Goal: Task Accomplishment & Management: Use online tool/utility

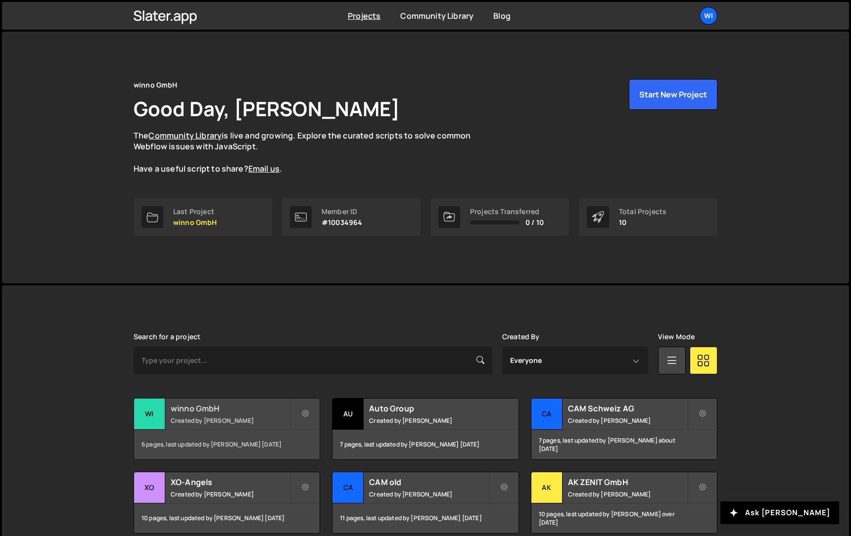
click at [227, 425] on div "winno GmbH Created by Philipp Gomez" at bounding box center [227, 414] width 186 height 31
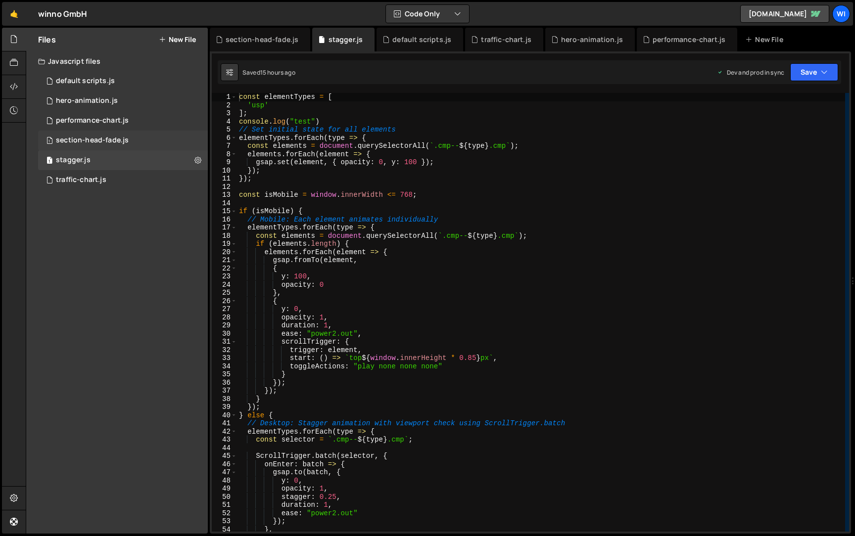
click at [128, 138] on div "1 section-head-fade.js 0" at bounding box center [123, 141] width 170 height 20
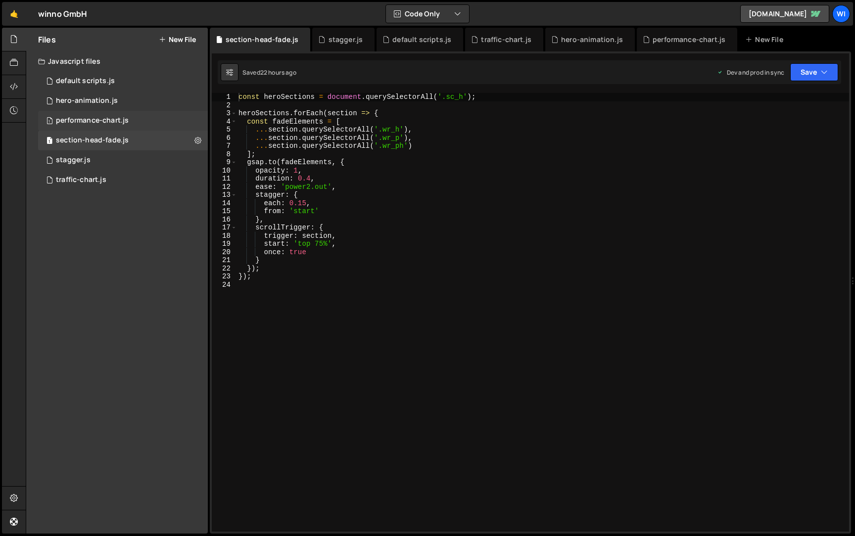
click at [145, 126] on div "1 performance-chart.js 0" at bounding box center [123, 121] width 170 height 20
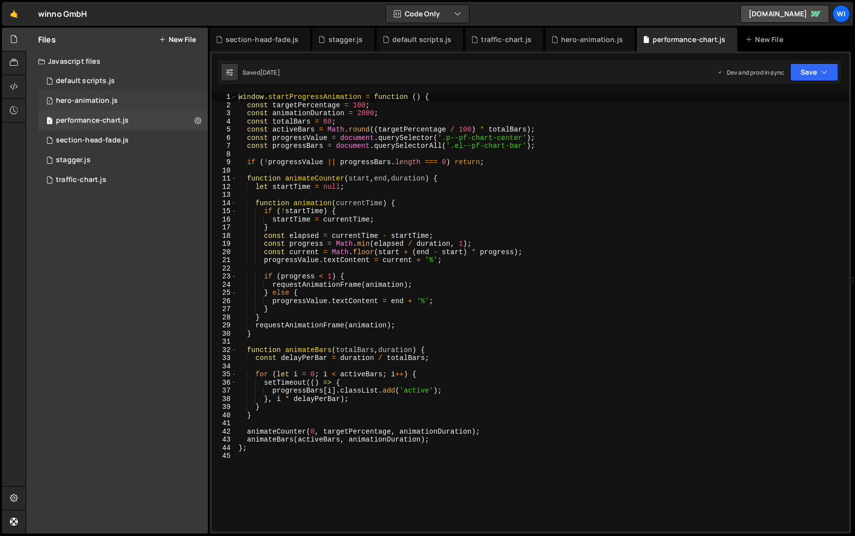
click at [147, 95] on div "1 hero-animation.js 0" at bounding box center [123, 101] width 170 height 20
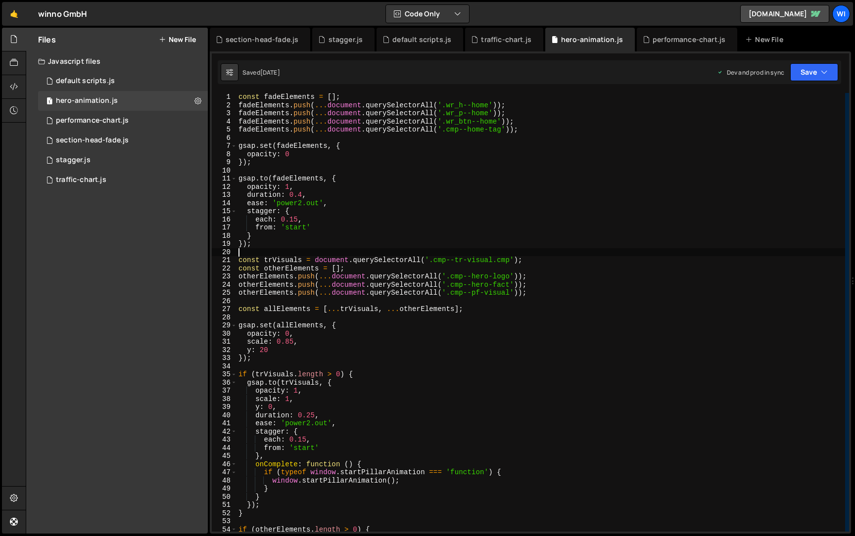
click at [543, 256] on div "const fadeElements = [ ] ; fadeElements . push ( ... document . querySelectorAl…" at bounding box center [540, 320] width 609 height 455
click at [536, 261] on div "const fadeElements = [ ] ; fadeElements . push ( ... document . querySelectorAl…" at bounding box center [540, 320] width 609 height 455
click at [539, 292] on div "const fadeElements = [ ] ; fadeElements . push ( ... document . querySelectorAl…" at bounding box center [540, 320] width 609 height 455
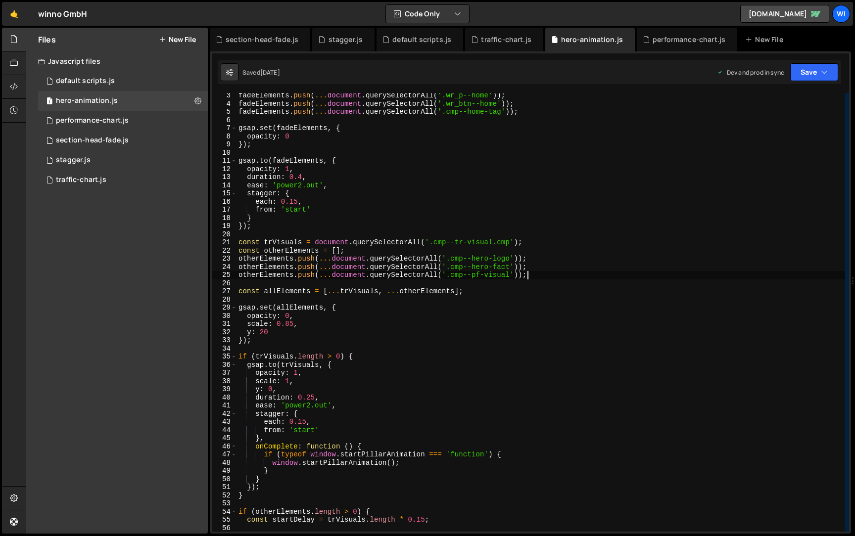
scroll to position [18, 0]
click at [543, 256] on div "fadeElements . push ( ... document . querySelectorAll ( '.wr_p--home' )) ; fade…" at bounding box center [540, 319] width 609 height 455
click at [360, 250] on div "fadeElements . push ( ... document . querySelectorAll ( '.wr_p--home' )) ; fade…" at bounding box center [540, 319] width 609 height 455
click at [576, 251] on div "fadeElements . push ( ... document . querySelectorAll ( '.wr_p--home' )) ; fade…" at bounding box center [540, 319] width 609 height 455
paste textarea "cmp--wf-visual"
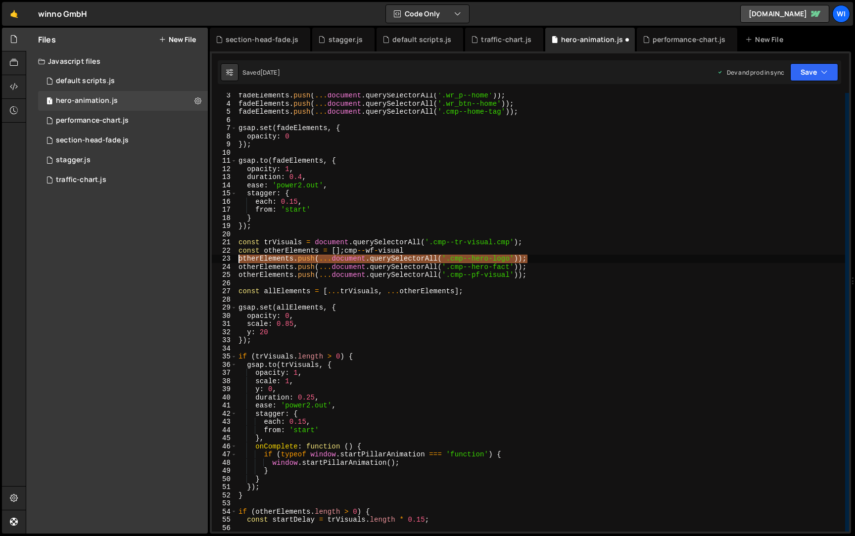
drag, startPoint x: 574, startPoint y: 255, endPoint x: 203, endPoint y: 262, distance: 371.6
click at [203, 262] on div "Files New File Javascript files 1 default scripts.js 0 1 hero-animation.js 0 1 …" at bounding box center [440, 281] width 829 height 507
paste textarea "cmp--wf-visual"
click at [439, 253] on div "fadeElements . push ( ... document . querySelectorAll ( '.wr_p--home' )) ; fade…" at bounding box center [540, 319] width 609 height 455
type textarea "const otherElements = [];cmp--wf-visual"
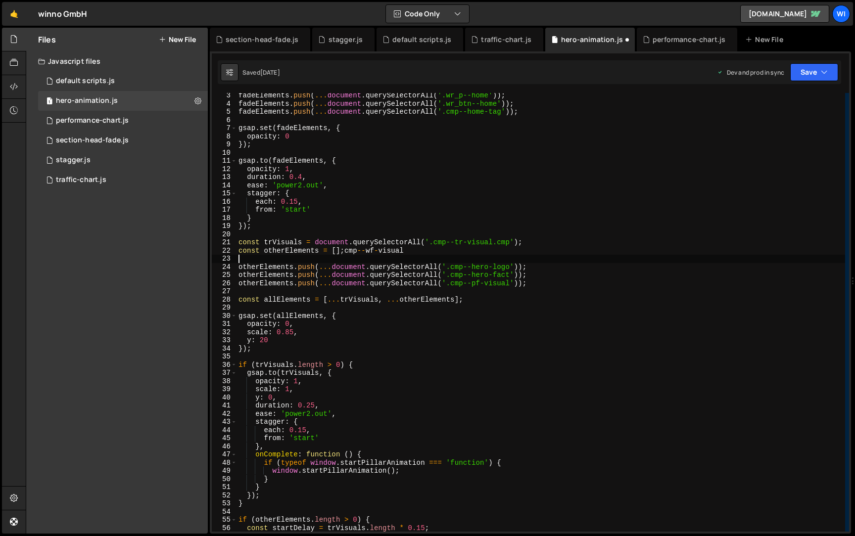
paste textarea "otherElements.push(...document.querySelectorAll('.cmp--hero-logo'));"
drag, startPoint x: 409, startPoint y: 250, endPoint x: 344, endPoint y: 247, distance: 64.9
click at [344, 247] on div "fadeElements . push ( ... document . querySelectorAll ( '.wr_p--home' )) ; fade…" at bounding box center [540, 319] width 609 height 455
drag, startPoint x: 512, startPoint y: 258, endPoint x: 450, endPoint y: 258, distance: 61.3
click at [450, 258] on div "fadeElements . push ( ... document . querySelectorAll ( '.wr_p--home' )) ; fade…" at bounding box center [540, 319] width 609 height 455
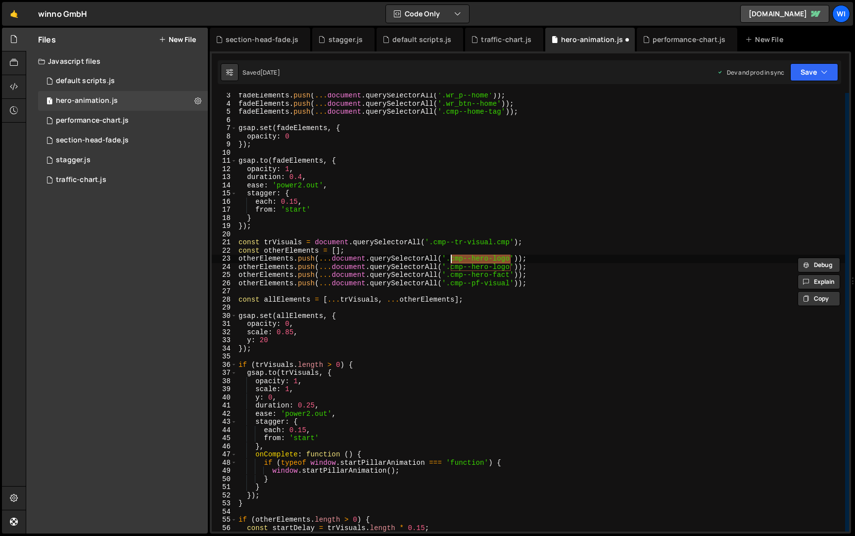
paste textarea "wf-visual"
click at [576, 211] on div "fadeElements . push ( ... document . querySelectorAll ( '.wr_p--home' )) ; fade…" at bounding box center [540, 319] width 609 height 455
click at [579, 341] on div "fadeElements . push ( ... document . querySelectorAll ( '.wr_p--home' )) ; fade…" at bounding box center [540, 319] width 609 height 455
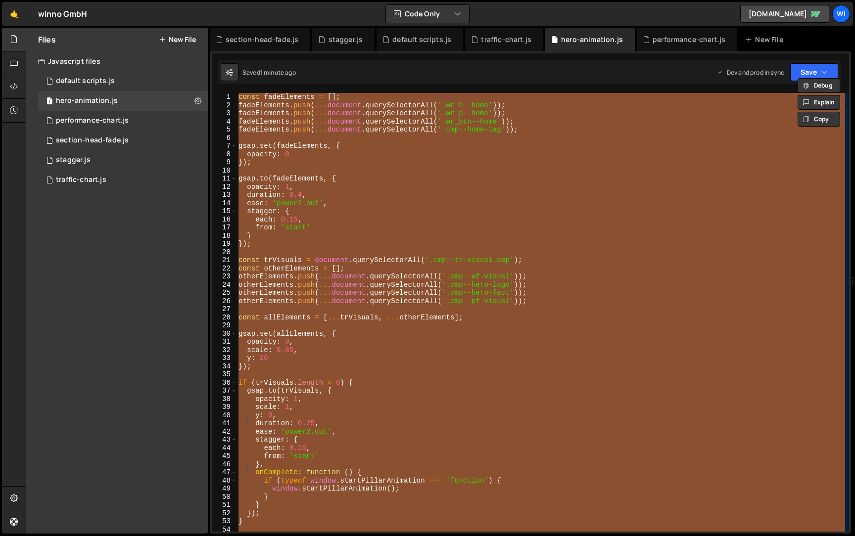
scroll to position [0, 0]
click at [240, 260] on div "const fadeElements = [ ] ; fadeElements . push ( ... document . querySelectorAl…" at bounding box center [540, 312] width 609 height 439
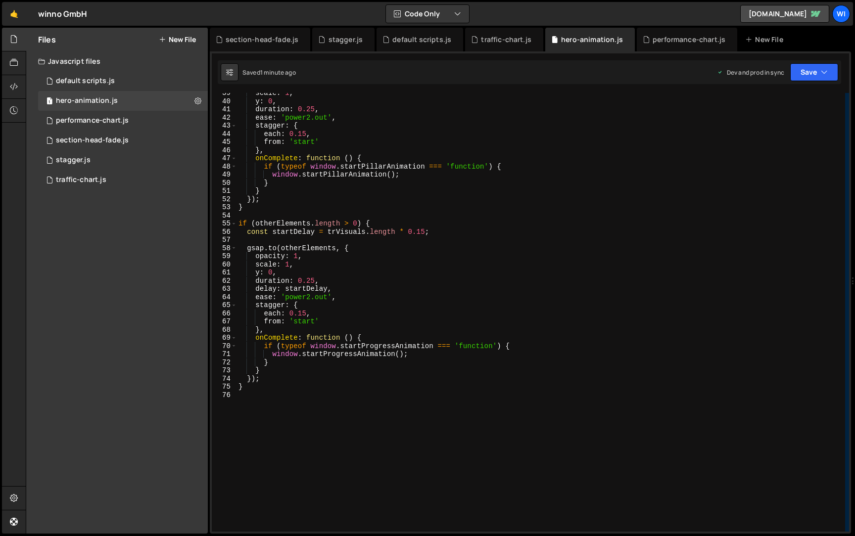
scroll to position [326, 0]
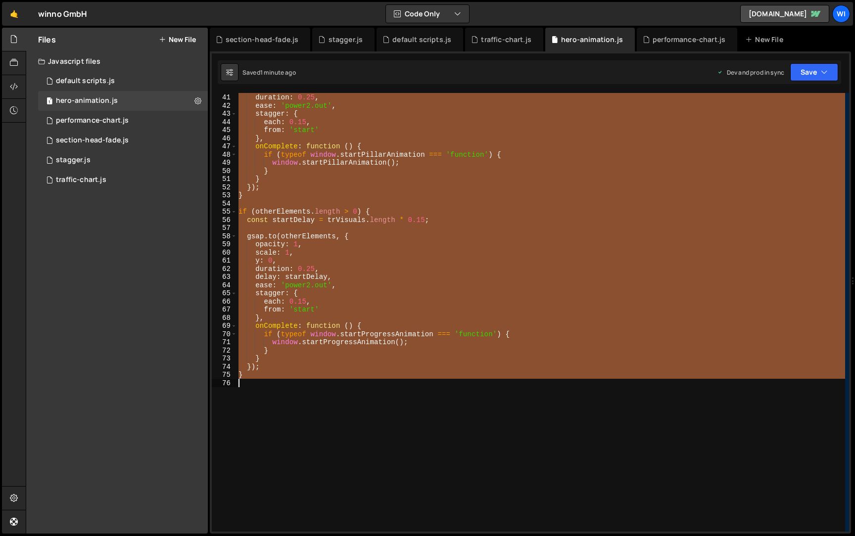
click at [343, 397] on div "y : 0 , duration : 0.25 , ease : 'power2.out' , stagger : { each : 0.15 , from …" at bounding box center [540, 312] width 609 height 455
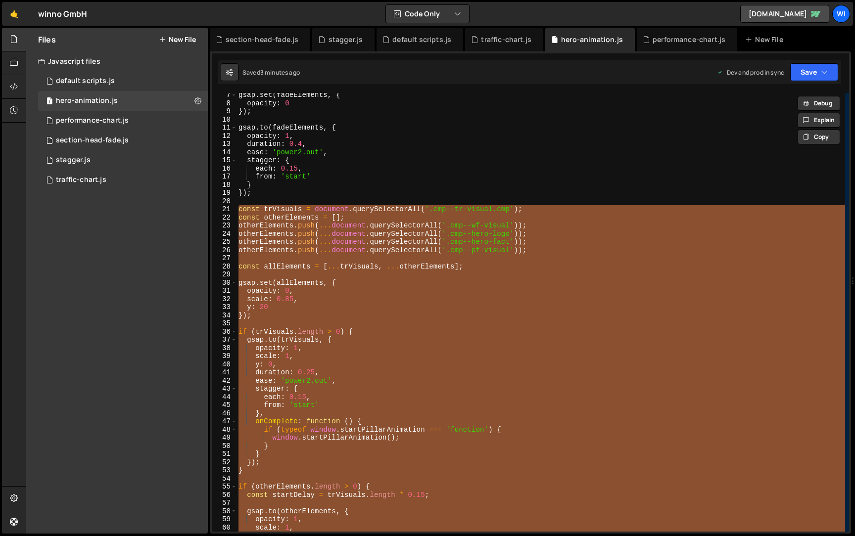
scroll to position [0, 0]
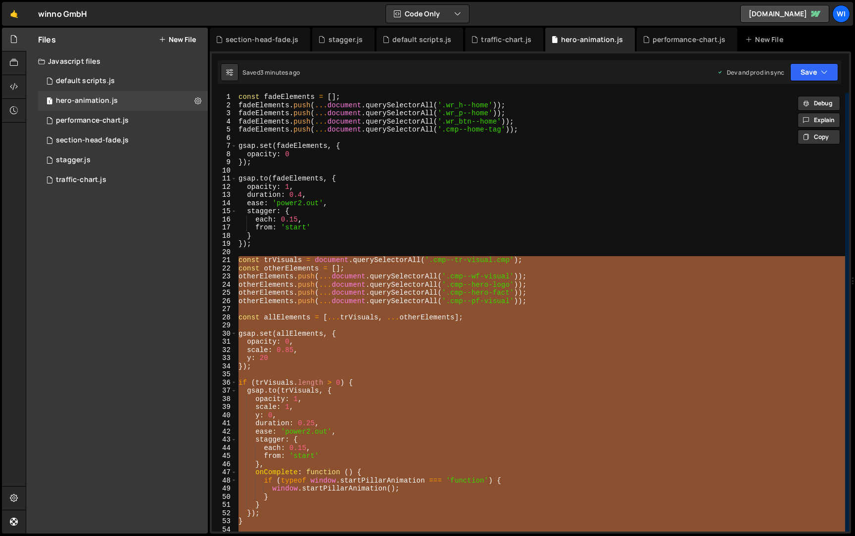
paste textarea
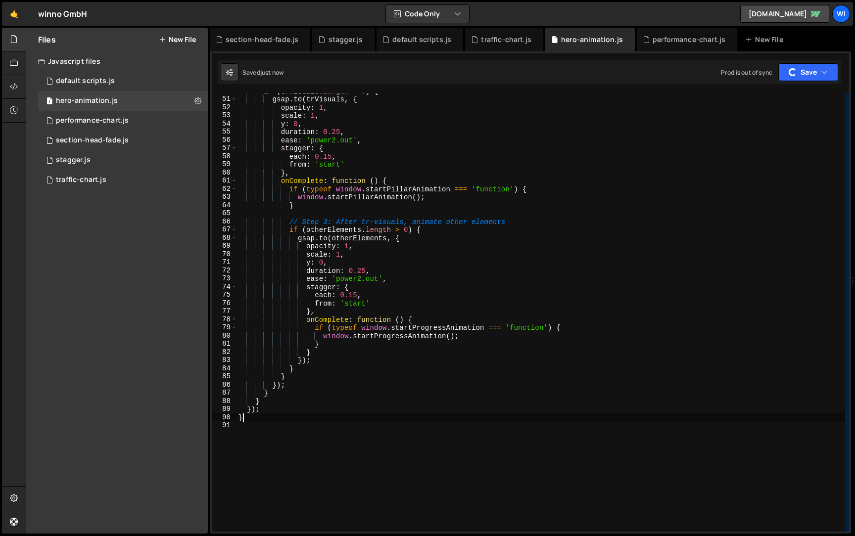
scroll to position [350, 0]
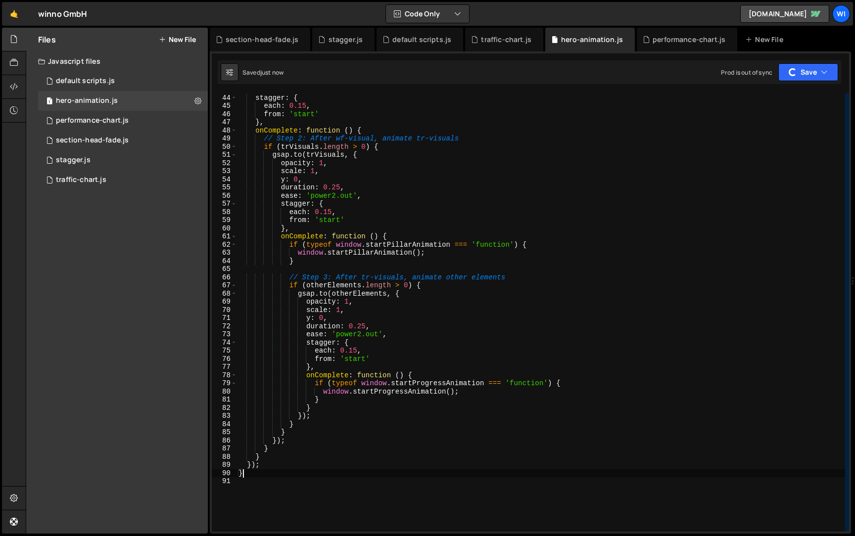
click at [526, 275] on div "ease : 'power2.out' , stagger : { each : 0.15 , from : 'start' } , onComplete :…" at bounding box center [540, 313] width 609 height 455
type textarea "// Step 3: After tr-visuals, animate other elements"
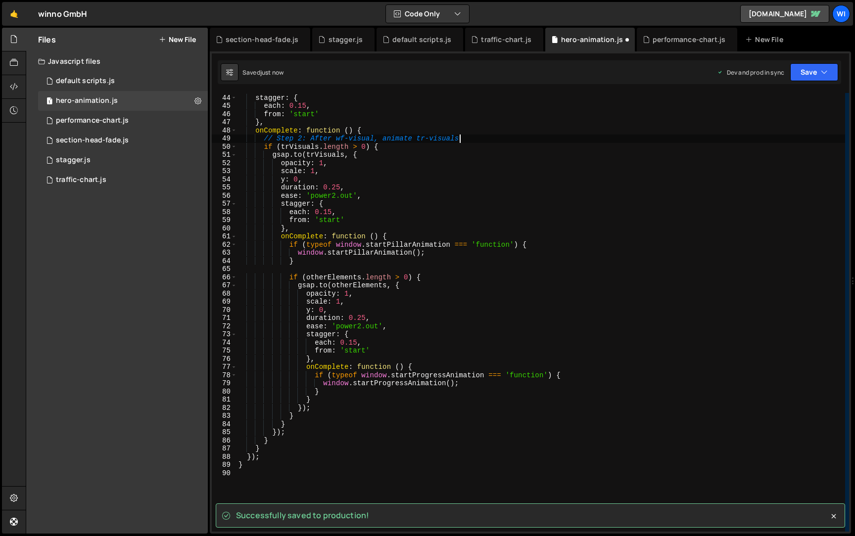
click at [468, 141] on div "ease : 'power2.out' , stagger : { each : 0.15 , from : 'start' } , onComplete :…" at bounding box center [540, 313] width 609 height 455
type textarea "// Step 2: After wf-visual, animate tr-visuals"
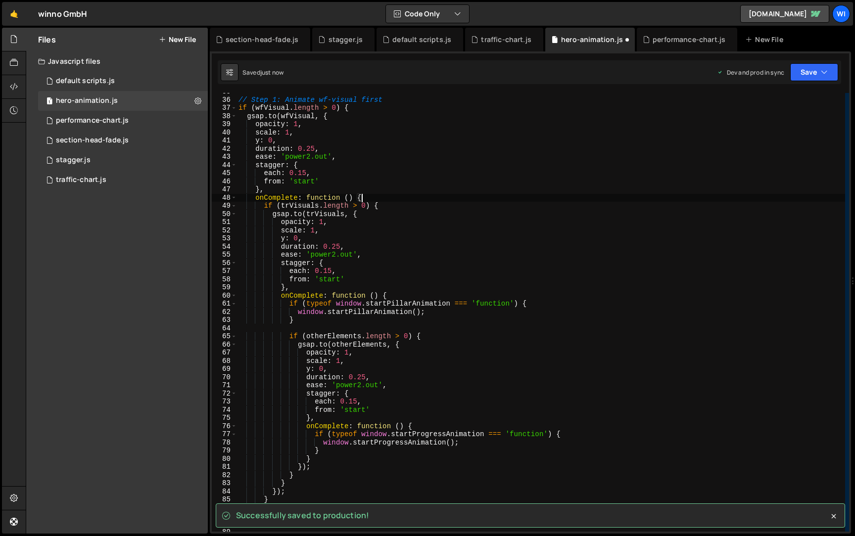
scroll to position [247, 0]
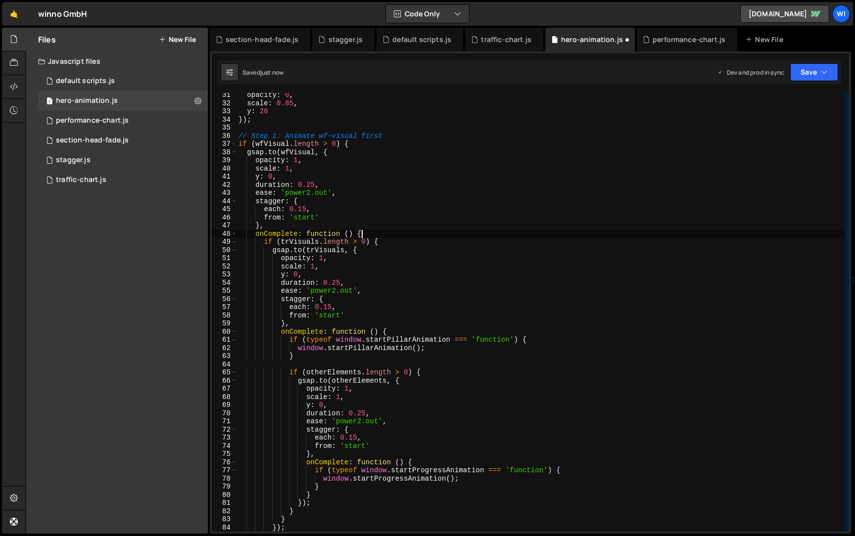
click at [401, 137] on div "opacity : 0 , scale : 0.85 , y : 20 }) ; // Step 1: Animate wf-visual first if …" at bounding box center [540, 318] width 609 height 455
type textarea "// Step 1: Animate wf-visual first"
type textarea "});"
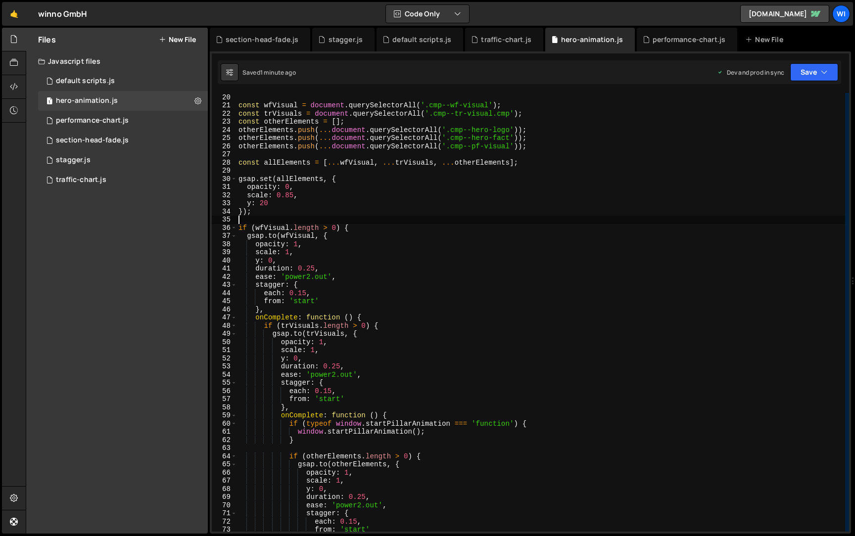
scroll to position [155, 0]
click at [315, 251] on div "}) ; const wfVisual = document . querySelectorAll ( '.cmp--wf-visual' ) ; const…" at bounding box center [540, 312] width 609 height 455
click at [285, 262] on div "}) ; const wfVisual = document . querySelectorAll ( '.cmp--wf-visual' ) ; const…" at bounding box center [540, 312] width 609 height 455
click at [293, 200] on div "}) ; const wfVisual = document . querySelectorAll ( '.cmp--wf-visual' ) ; const…" at bounding box center [540, 312] width 609 height 455
type textarea "y: 20"
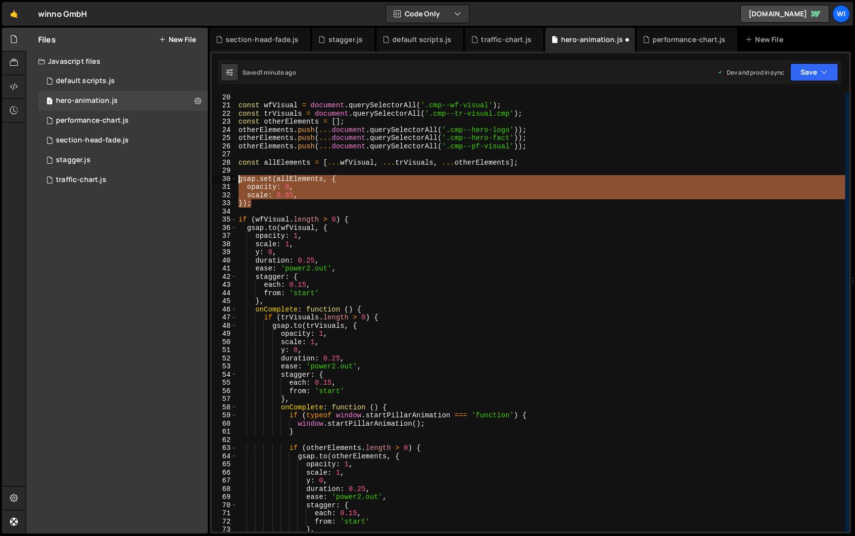
drag, startPoint x: 265, startPoint y: 203, endPoint x: 237, endPoint y: 180, distance: 36.6
click at [237, 180] on div "}) ; const wfVisual = document . querySelectorAll ( '.cmp--wf-visual' ) ; const…" at bounding box center [540, 312] width 609 height 455
type textarea "gsap.set(allElements, { opacity: 0,"
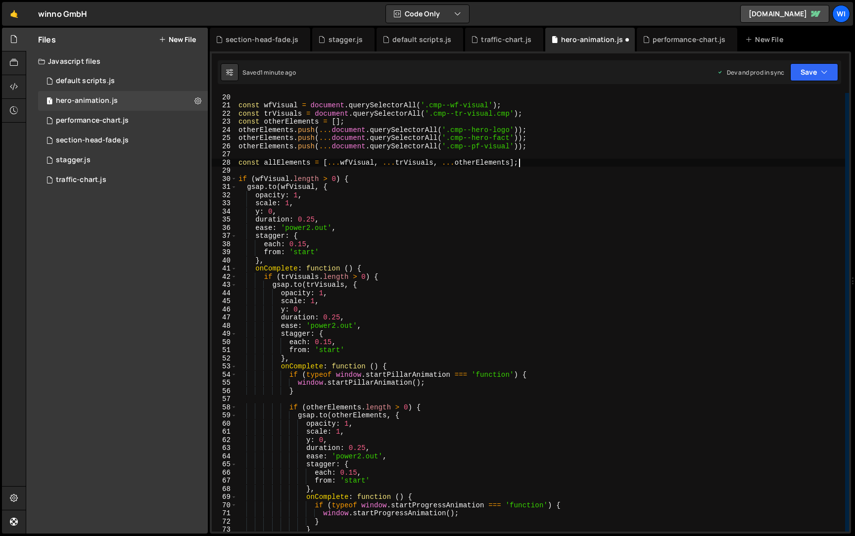
click at [322, 211] on div "}) ; const wfVisual = document . querySelectorAll ( '.cmp--wf-visual' ) ; const…" at bounding box center [540, 312] width 609 height 455
type textarea "y: 0,"
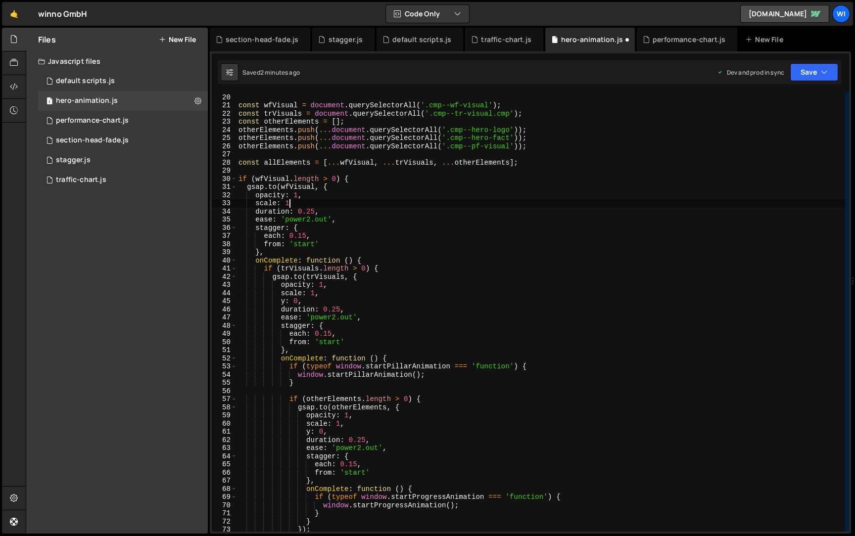
scroll to position [0, 3]
click at [372, 302] on div "}) ; const wfVisual = document . querySelectorAll ( '.cmp--wf-visual' ) ; const…" at bounding box center [540, 312] width 609 height 455
type textarea "y: 0,"
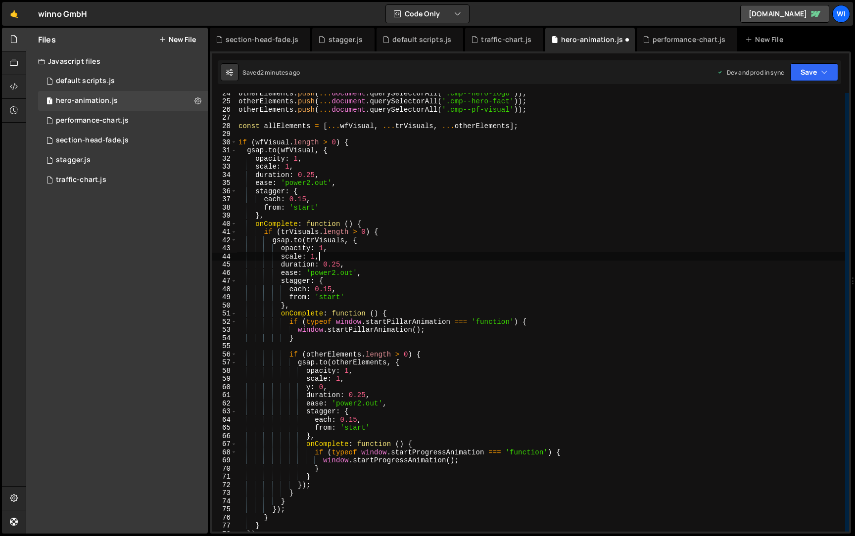
scroll to position [192, 0]
click at [360, 390] on div "otherElements . push ( ... document . querySelectorAll ( '.cmp--hero-logo' )) ;…" at bounding box center [540, 315] width 609 height 455
click at [360, 389] on div "otherElements . push ( ... document . querySelectorAll ( '.cmp--hero-logo' )) ;…" at bounding box center [540, 315] width 609 height 455
type textarea "y: 0,"
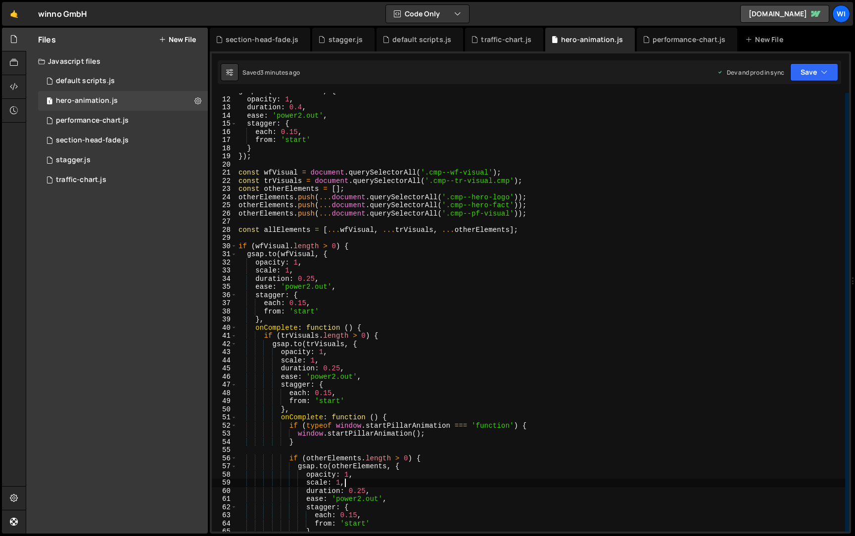
scroll to position [87, 0]
click at [441, 175] on div "gsap . to ( fadeElements , { opacity : 1 , duration : 0.4 , ease : 'power2.out'…" at bounding box center [540, 315] width 609 height 455
click at [444, 185] on div "gsap . to ( fadeElements , { opacity : 1 , duration : 0.4 , ease : 'power2.out'…" at bounding box center [540, 315] width 609 height 455
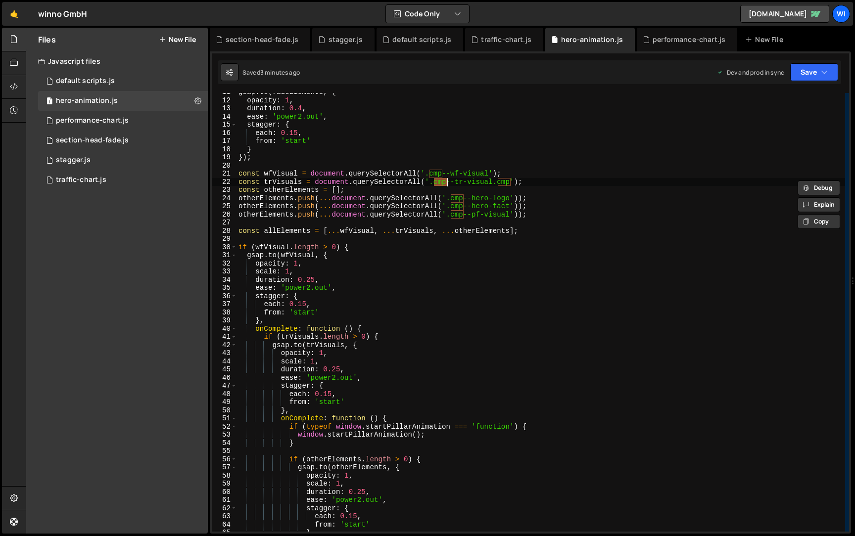
type textarea "const trVisuals = document.querySelectorAll('.cd--tr-visual.cmp');"
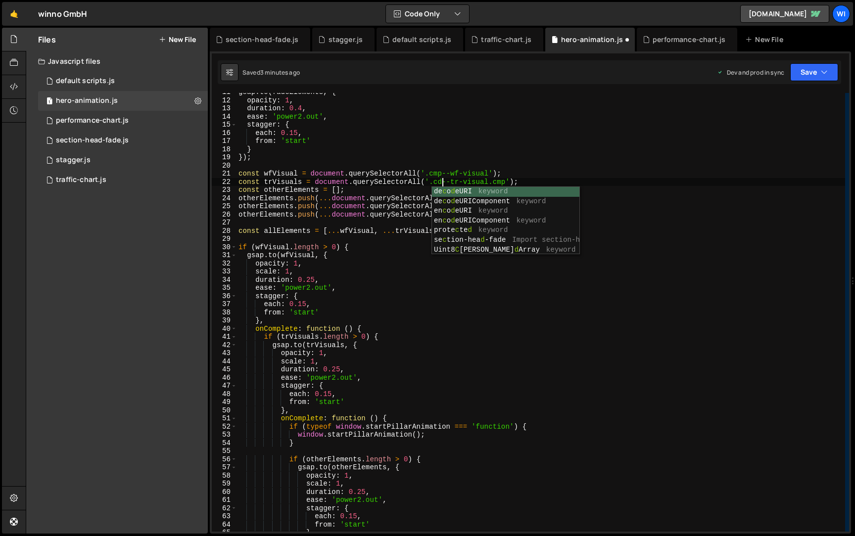
scroll to position [0, 14]
click at [481, 163] on div "gsap . to ( fadeElements , { opacity : 1 , duration : 0.4 , ease : 'power2.out'…" at bounding box center [540, 315] width 609 height 455
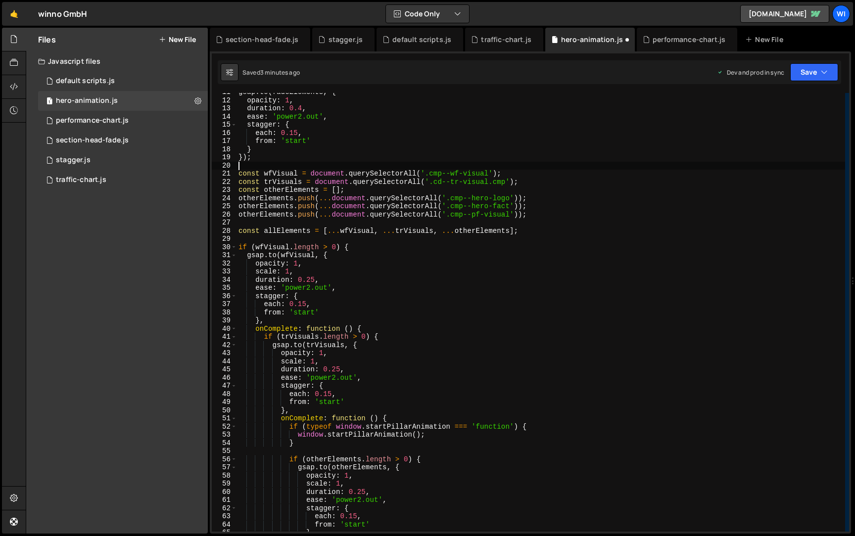
scroll to position [0, 0]
click at [460, 199] on div "gsap . to ( fadeElements , { opacity : 1 , duration : 0.4 , ease : 'power2.out'…" at bounding box center [540, 315] width 609 height 455
click at [434, 210] on div "gsap . to ( fadeElements , { opacity : 1 , duration : 0.4 , ease : 'power2.out'…" at bounding box center [540, 315] width 609 height 455
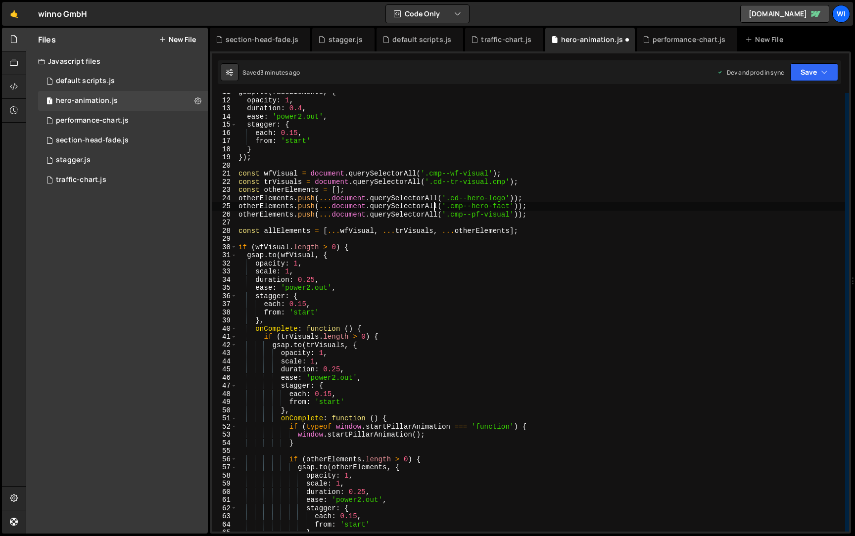
click at [453, 209] on div "gsap . to ( fadeElements , { opacity : 1 , duration : 0.4 , ease : 'power2.out'…" at bounding box center [540, 315] width 609 height 455
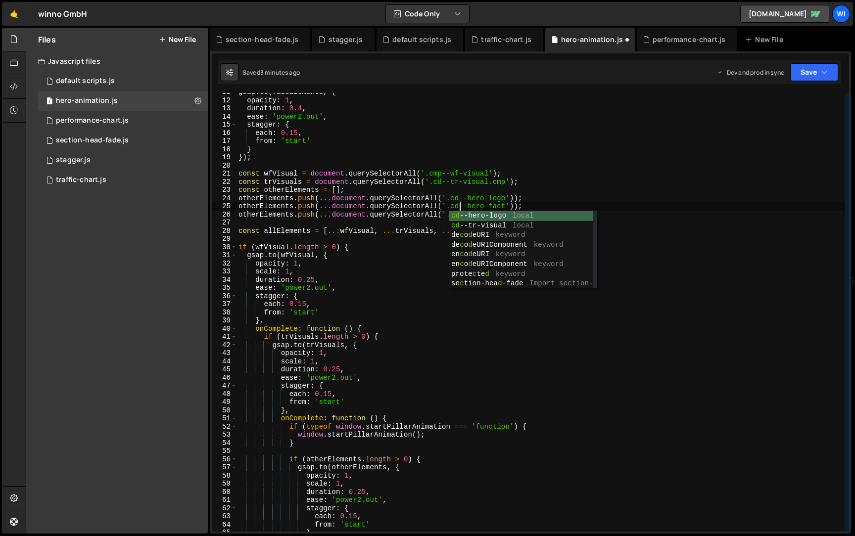
click at [436, 216] on div "gsap . to ( fadeElements , { opacity : 1 , duration : 0.4 , ease : 'power2.out'…" at bounding box center [540, 315] width 609 height 455
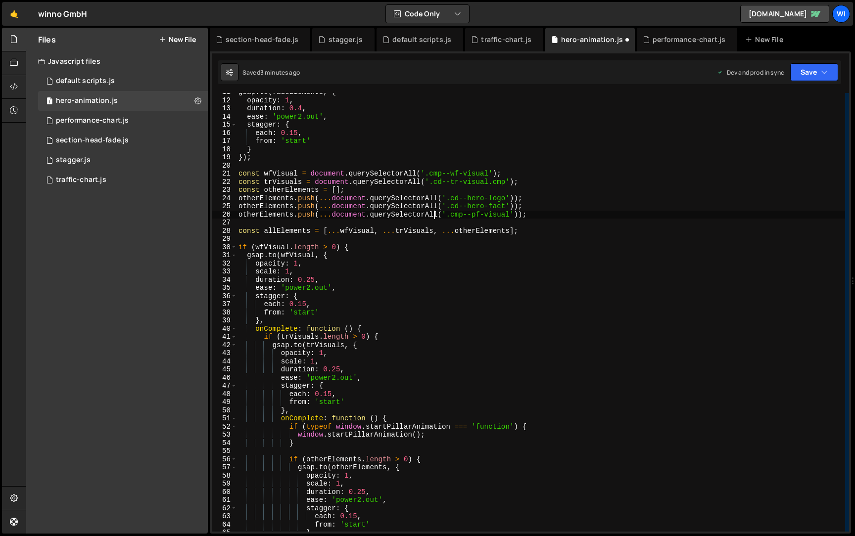
click at [453, 216] on div "gsap . to ( fadeElements , { opacity : 1 , duration : 0.4 , ease : 'power2.out'…" at bounding box center [540, 315] width 609 height 455
click at [499, 183] on div "gsap . to ( fadeElements , { opacity : 1 , duration : 0.4 , ease : 'power2.out'…" at bounding box center [540, 315] width 609 height 455
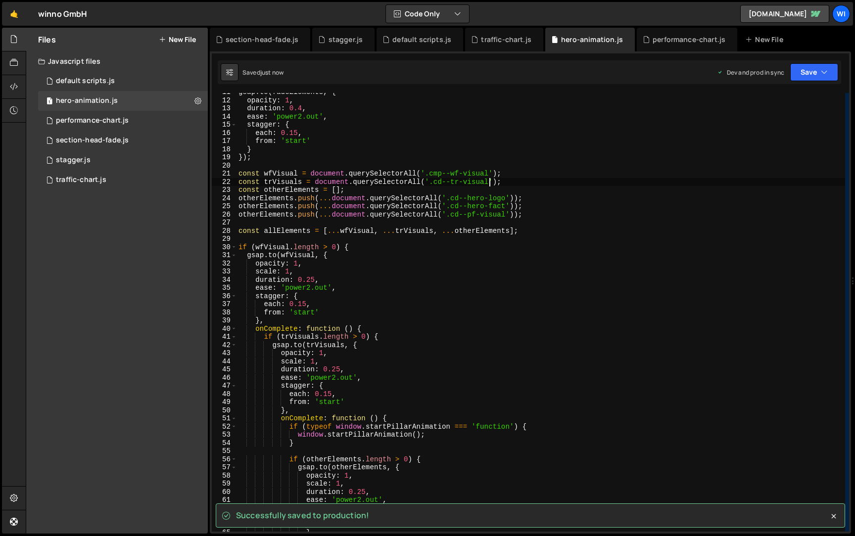
type textarea "const trVisuals = document.querySelectorAll('.cd--tr-visual');"
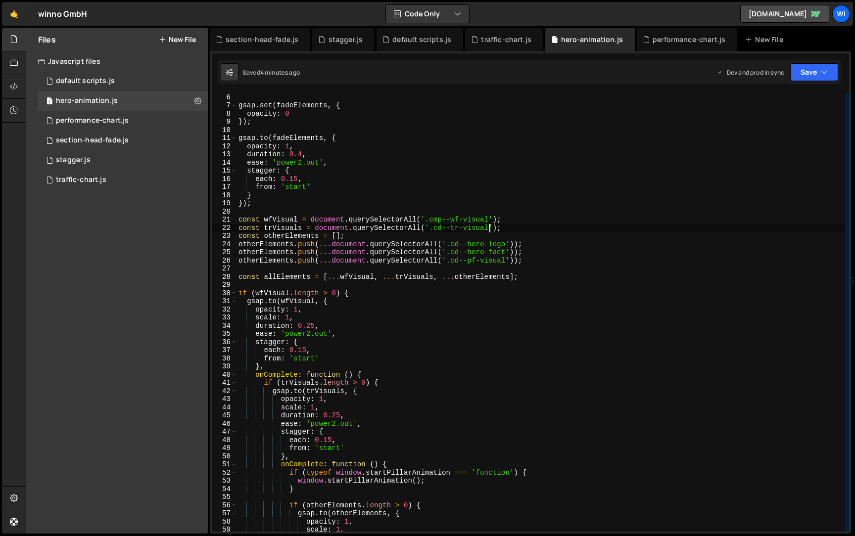
scroll to position [0, 0]
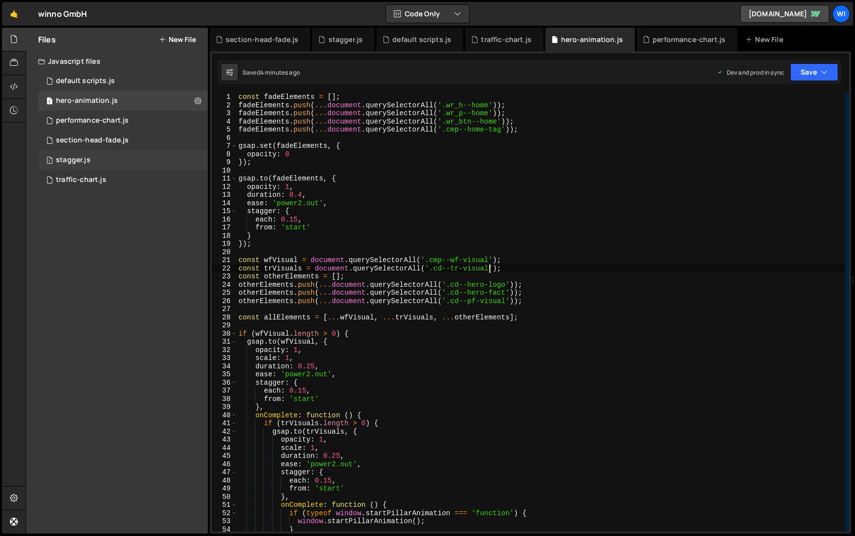
click at [96, 160] on div "1 stagger.js 0" at bounding box center [123, 160] width 170 height 20
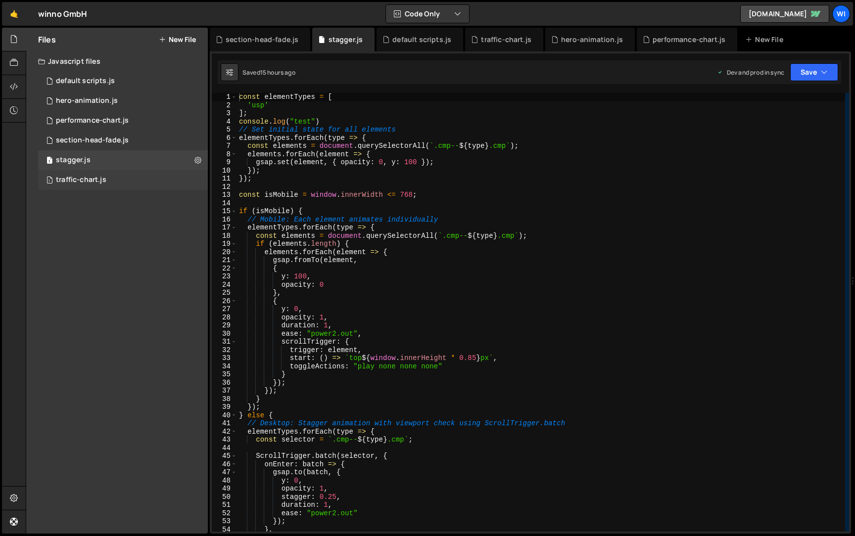
click at [97, 175] on div "1 traffic-chart.js 0" at bounding box center [123, 180] width 170 height 20
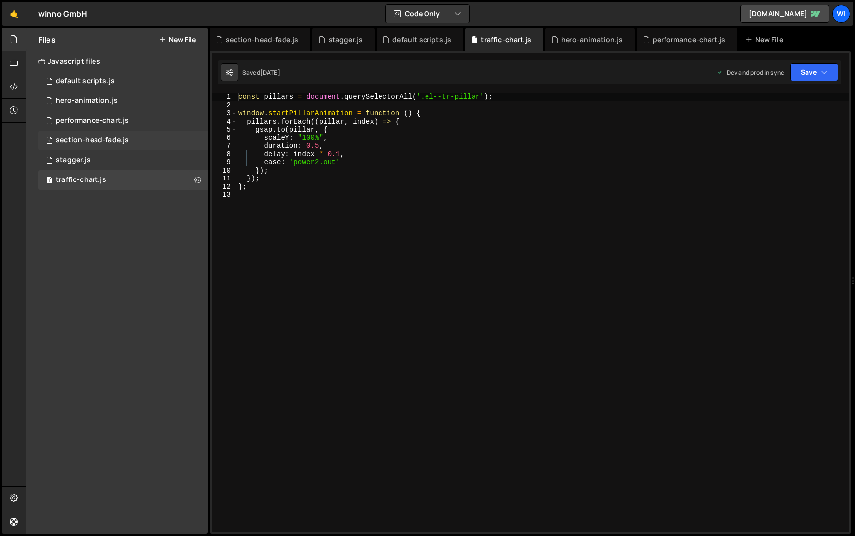
click at [113, 135] on div "1 section-head-fade.js 0" at bounding box center [123, 141] width 170 height 20
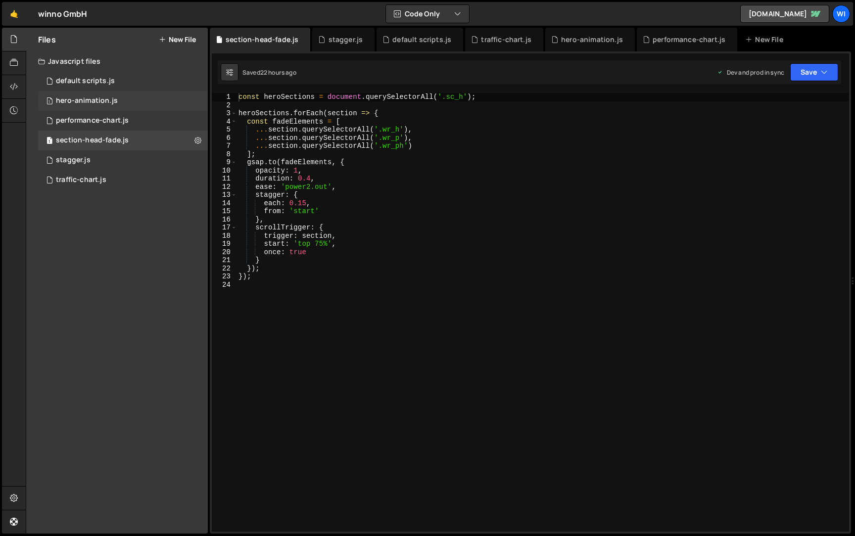
click at [108, 109] on div "1 hero-animation.js 0" at bounding box center [123, 101] width 170 height 20
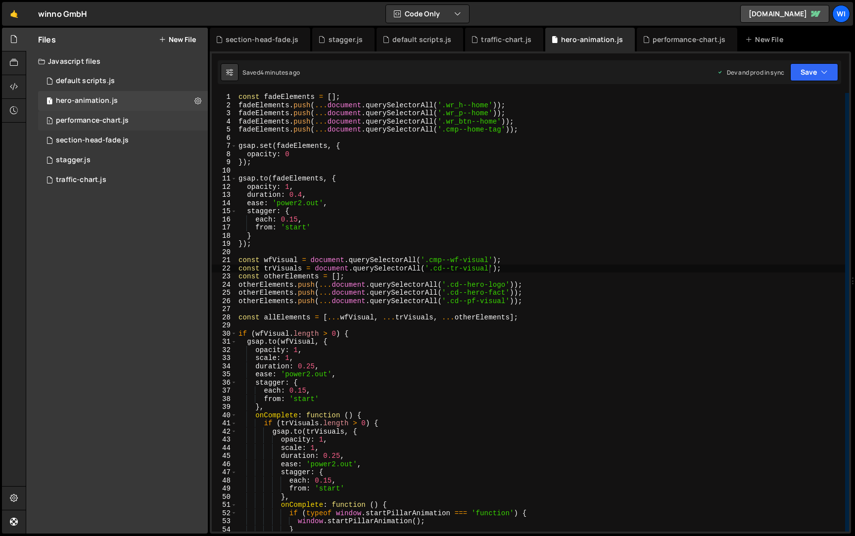
click at [109, 123] on div "performance-chart.js" at bounding box center [92, 120] width 73 height 9
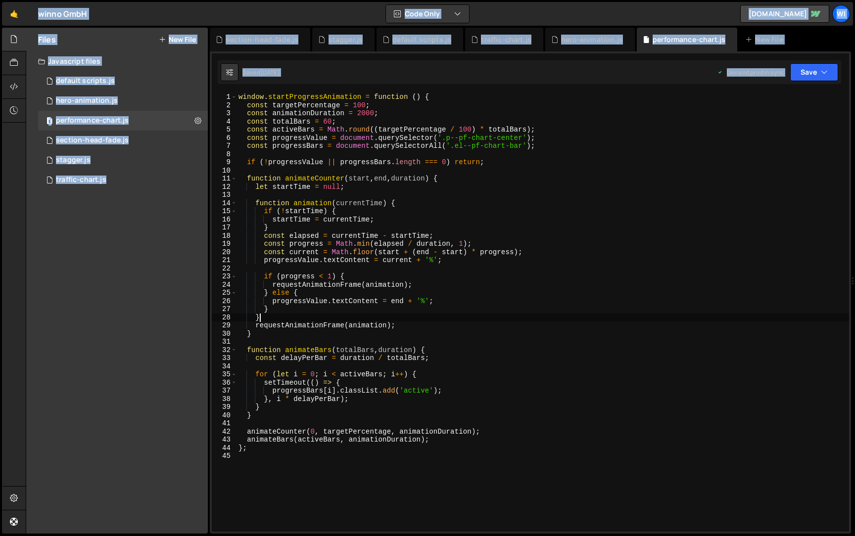
click at [366, 318] on div "window . startProgressAnimation = function ( ) { const targetPercentage = 100 ;…" at bounding box center [542, 320] width 612 height 455
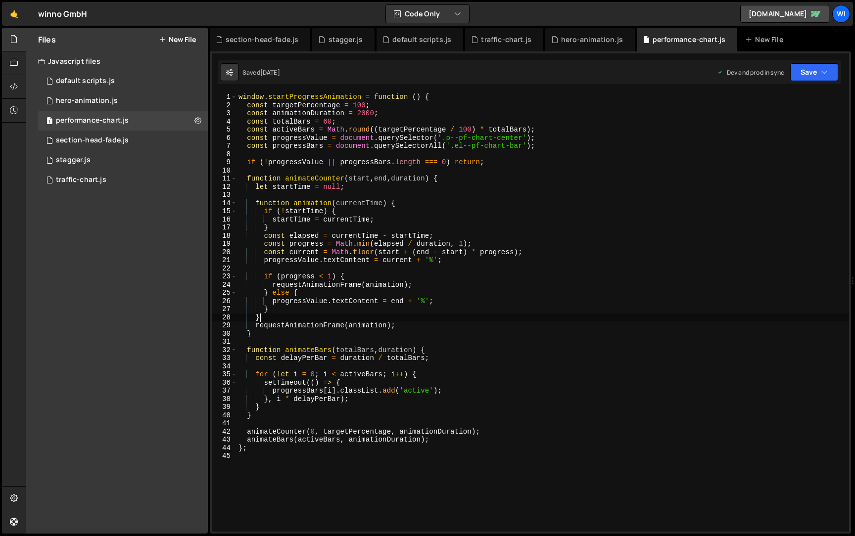
type textarea "};"
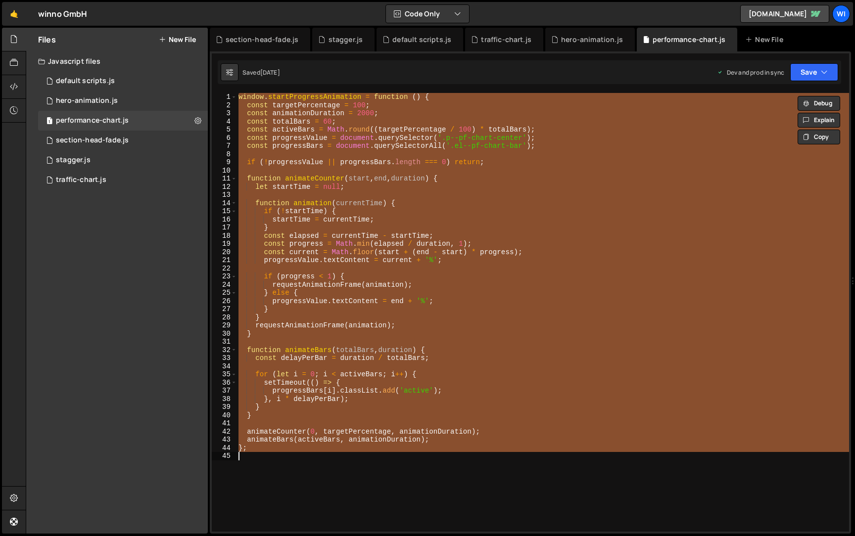
click at [375, 462] on div "window . startProgressAnimation = function ( ) { const targetPercentage = 100 ;…" at bounding box center [542, 312] width 612 height 439
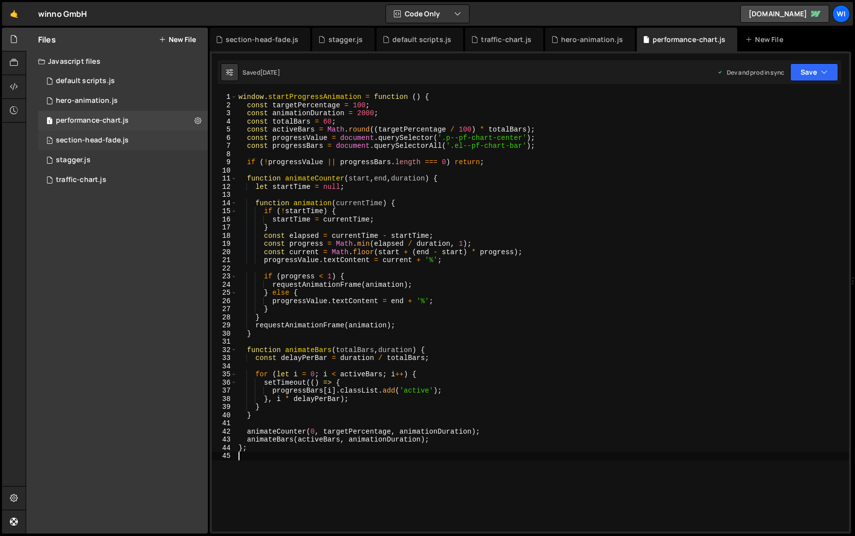
click at [129, 139] on div "1 section-head-fade.js 0" at bounding box center [123, 141] width 170 height 20
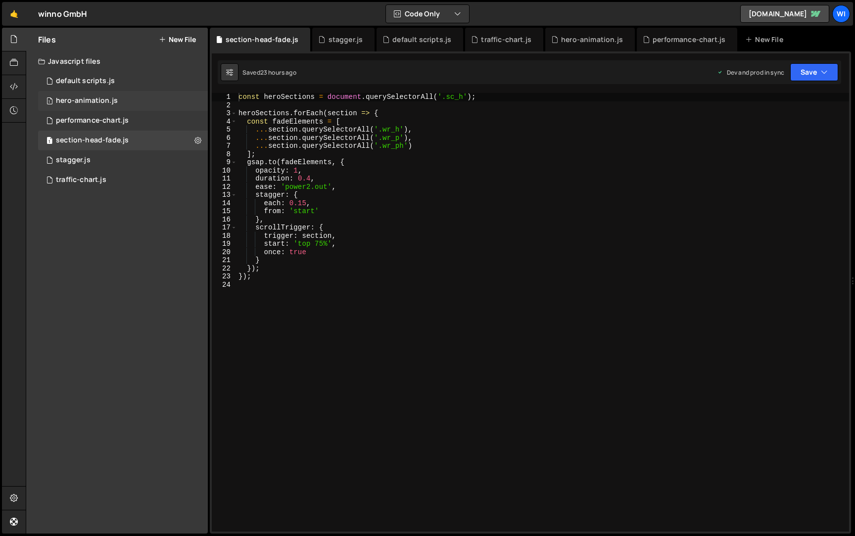
click at [131, 101] on div "1 hero-animation.js 0" at bounding box center [123, 101] width 170 height 20
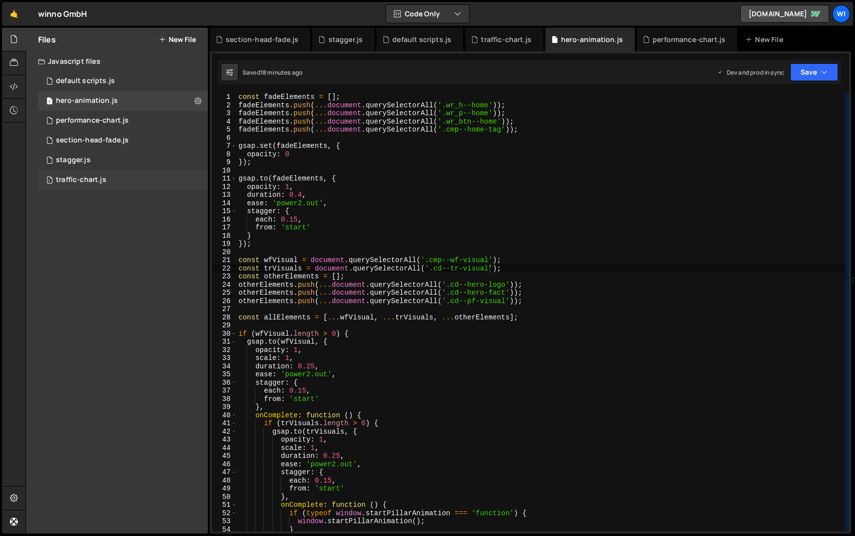
click at [114, 176] on div "1 traffic-chart.js 0" at bounding box center [123, 180] width 170 height 20
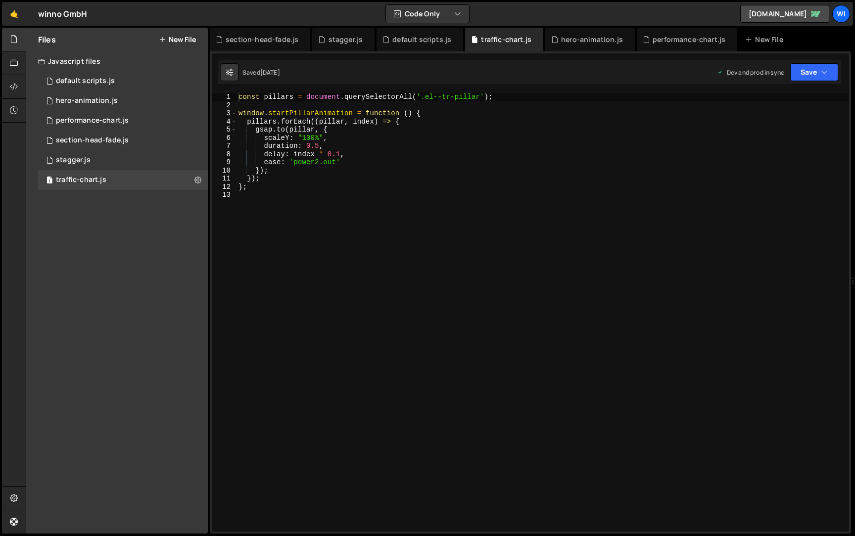
click at [413, 214] on div "const pillars = document . querySelectorAll ( '.el--tr-pillar' ) ; window . sta…" at bounding box center [542, 320] width 612 height 455
paste textarea "};"
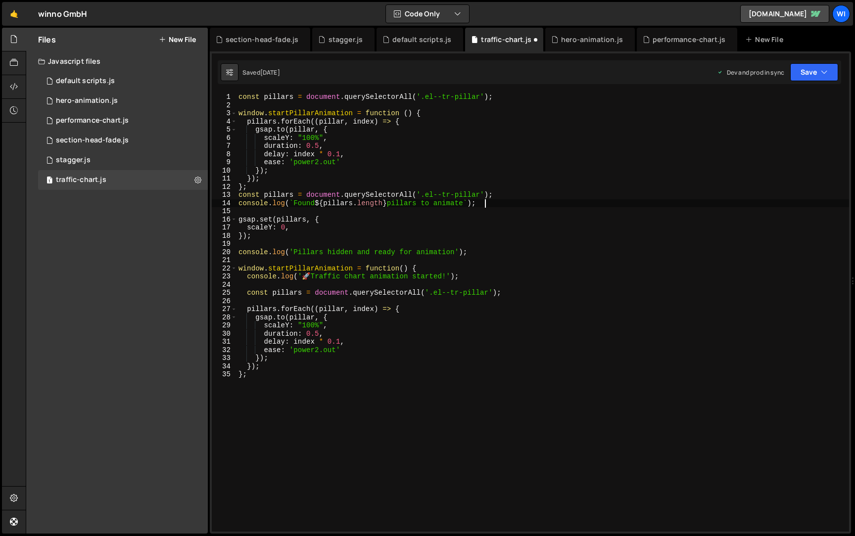
click at [502, 206] on div "const pillars = document . querySelectorAll ( '.el--tr-pillar' ) ; window . sta…" at bounding box center [542, 320] width 612 height 455
type textarea "console.log(`Found ${pillars.length} pillars to animate`);"
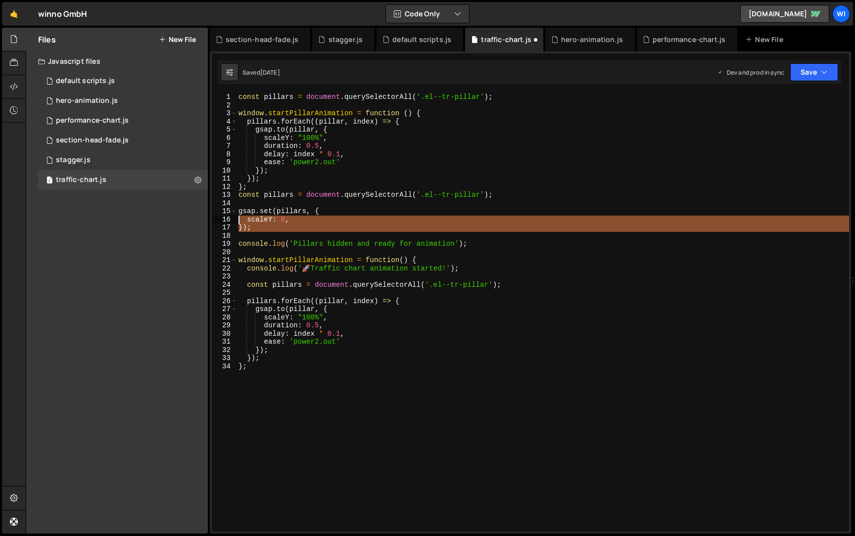
drag, startPoint x: 286, startPoint y: 234, endPoint x: 207, endPoint y: 212, distance: 82.1
click at [207, 212] on div "Files New File Javascript files 1 default scripts.js 0 1 hero-animation.js 0 1 …" at bounding box center [440, 281] width 829 height 507
type textarea "gsap.set(pillars, { scaleY: 0,"
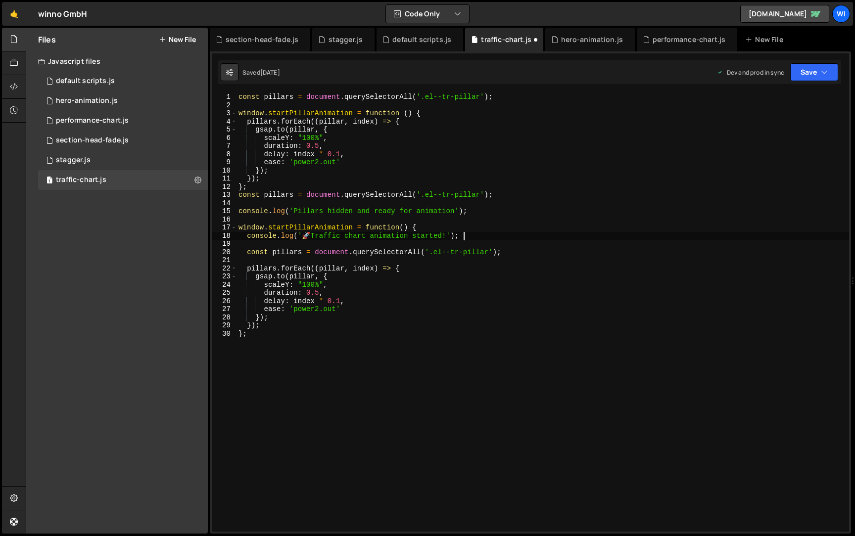
click at [487, 236] on div "const pillars = document . querySelectorAll ( '.el--tr-pillar' ) ; window . sta…" at bounding box center [542, 320] width 612 height 455
type textarea "console.log('🚀 Traffic chart animation started!');"
type textarea "window.startPillarAnimation = function() {"
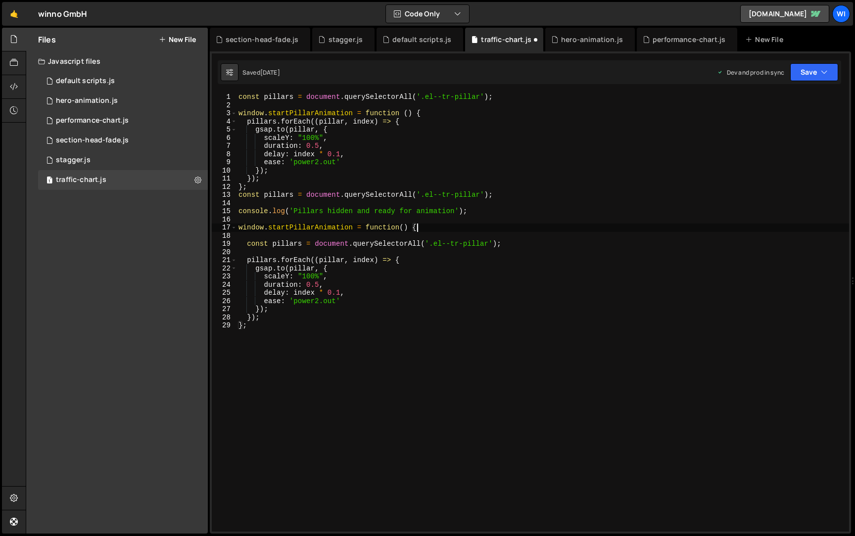
click at [488, 238] on div "const pillars = document . querySelectorAll ( '.el--tr-pillar' ) ; window . sta…" at bounding box center [542, 320] width 612 height 455
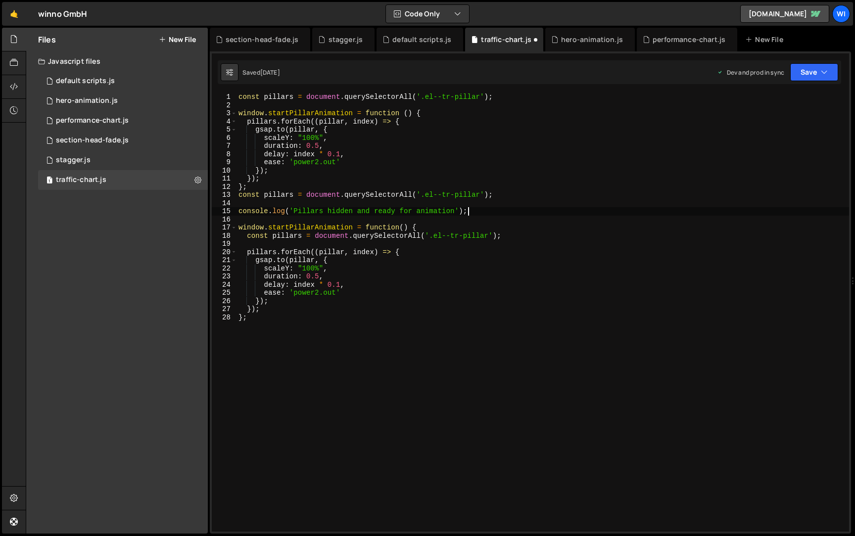
click at [497, 214] on div "const pillars = document . querySelectorAll ( '.el--tr-pillar' ) ; window . sta…" at bounding box center [542, 320] width 612 height 455
type textarea "console.log('Pillars hidden and ready for animation');"
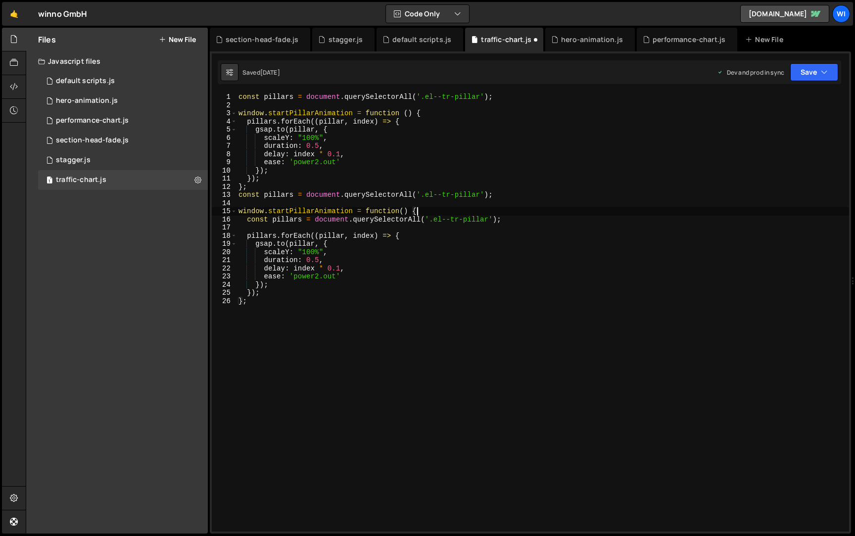
click at [497, 214] on div "const pillars = document . querySelectorAll ( '.el--tr-pillar' ) ; window . sta…" at bounding box center [542, 320] width 612 height 455
click at [533, 217] on div "const pillars = document . querySelectorAll ( '.el--tr-pillar' ) ; window . sta…" at bounding box center [542, 320] width 612 height 455
click at [295, 372] on div "const pillars = document . querySelectorAll ( '.el--tr-pillar' ) ; window . sta…" at bounding box center [542, 320] width 612 height 455
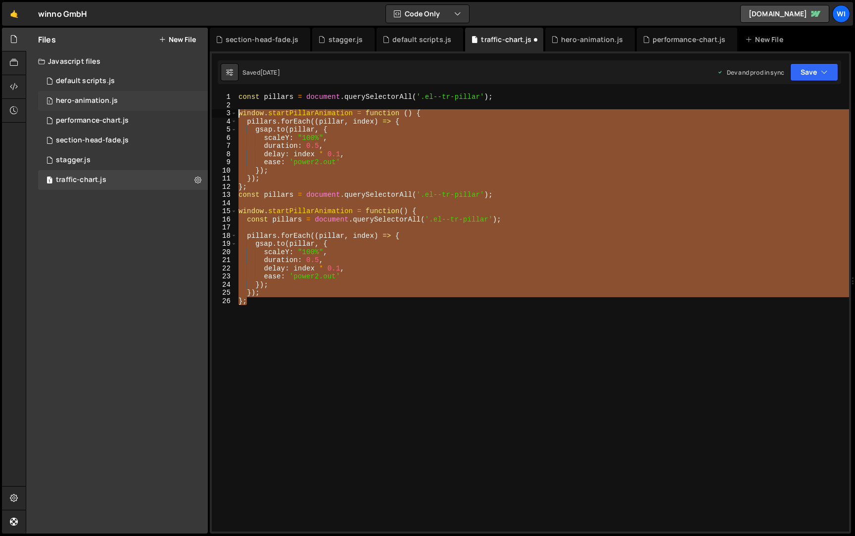
drag, startPoint x: 295, startPoint y: 372, endPoint x: 193, endPoint y: 95, distance: 294.7
click at [193, 95] on div "Files New File Javascript files 1 default scripts.js 0 1 hero-animation.js 0 1 …" at bounding box center [440, 281] width 829 height 507
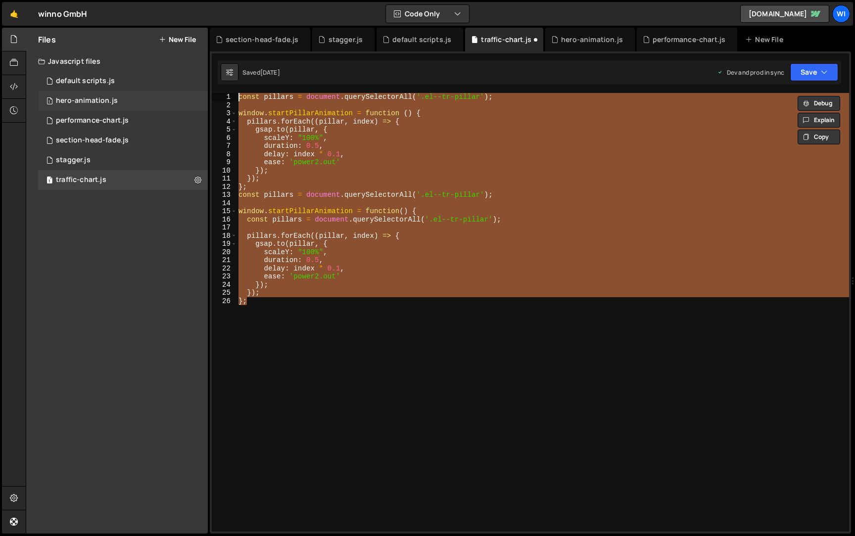
paste textarea "};"
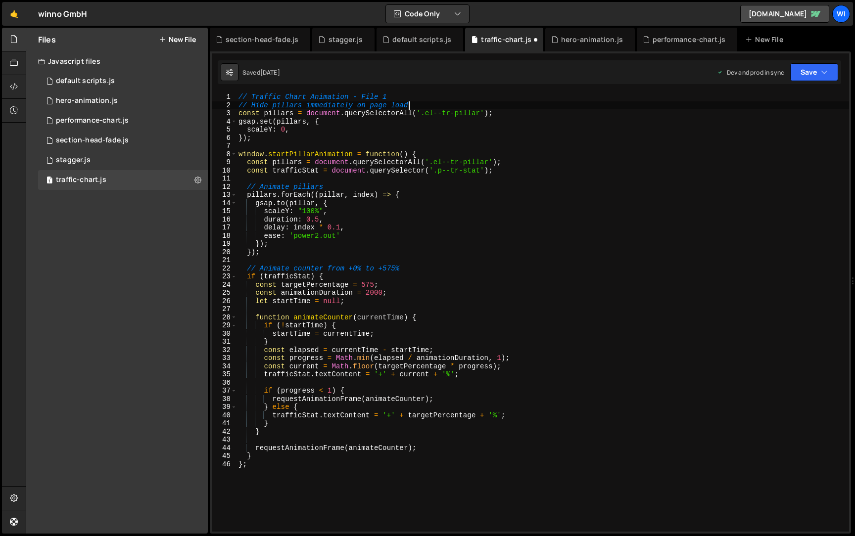
click at [440, 106] on div "// Traffic Chart Animation - File 1 // Hide pillars immediately on page load co…" at bounding box center [542, 320] width 612 height 455
type textarea "// Hide pillars immediately on page load"
type textarea "// Traffic Chart Animation - File 1"
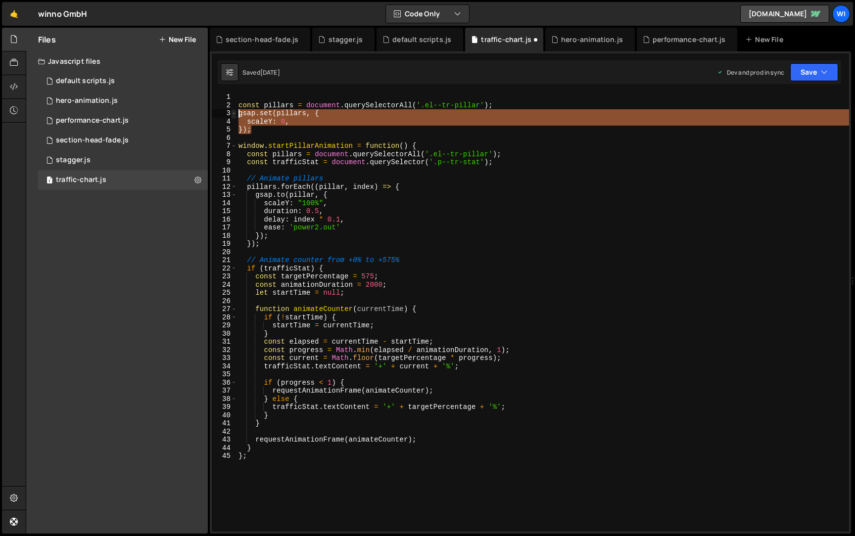
drag, startPoint x: 260, startPoint y: 131, endPoint x: 235, endPoint y: 114, distance: 29.6
click at [235, 114] on div "1 2 3 4 5 6 7 8 9 10 11 12 13 14 15 16 17 18 19 20 21 22 23 24 25 26 27 28 29 3…" at bounding box center [530, 312] width 637 height 439
type textarea "gsap.set(pillars, { scaleY: 0,"
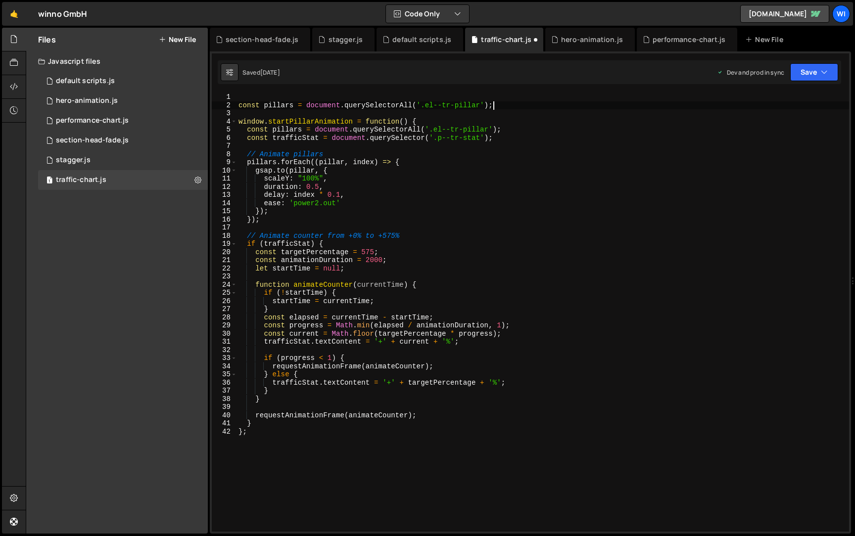
click at [354, 154] on div "const pillars = document . querySelectorAll ( '.el--tr-pillar' ) ; window . sta…" at bounding box center [542, 320] width 612 height 455
type textarea "// Animate pillars"
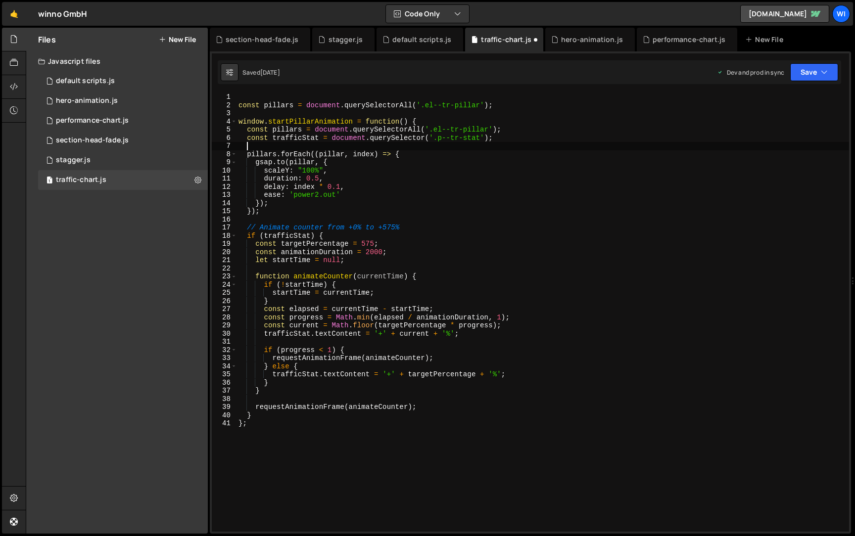
click at [429, 225] on div "const pillars = document . querySelectorAll ( '.el--tr-pillar' ) ; window . sta…" at bounding box center [542, 320] width 612 height 455
type textarea "// Animate counter from +0% to +575%"
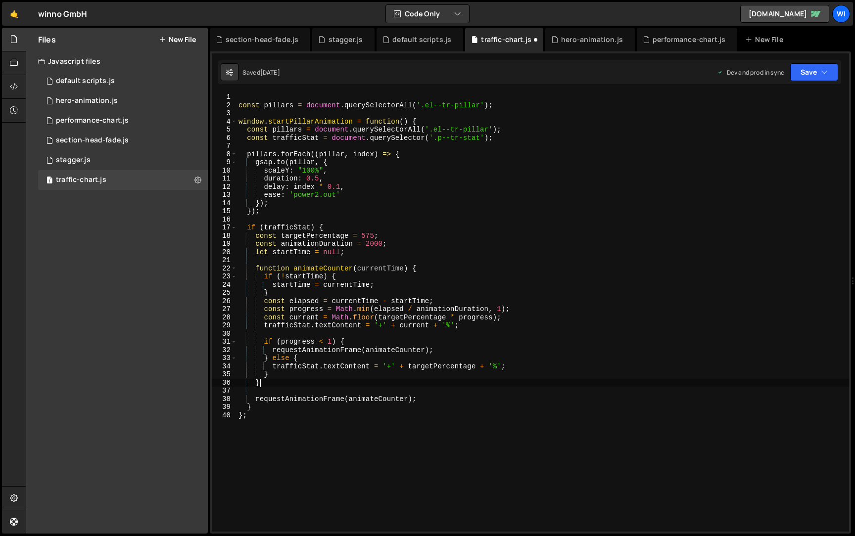
click at [530, 384] on div "const pillars = document . querySelectorAll ( '.el--tr-pillar' ) ; window . sta…" at bounding box center [542, 320] width 612 height 455
type textarea "}"
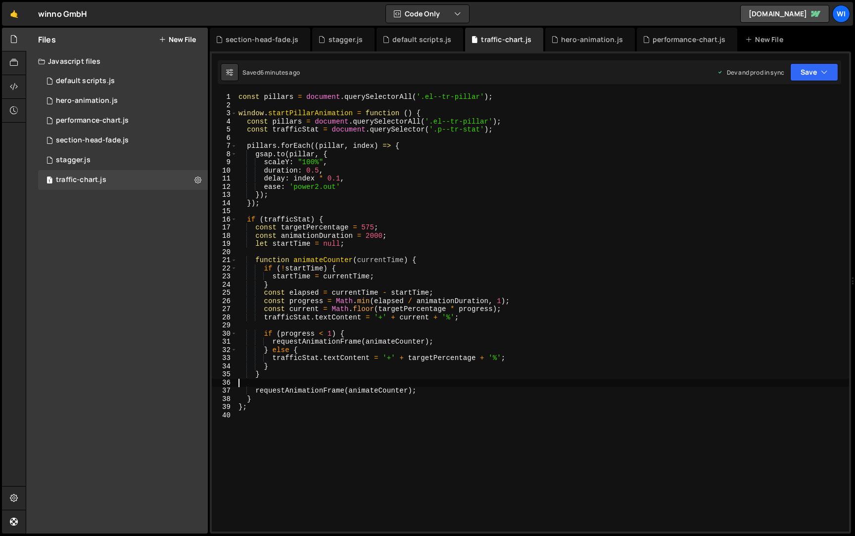
click at [433, 277] on div "const pillars = document . querySelectorAll ( '.el--tr-pillar' ) ; window . sta…" at bounding box center [542, 320] width 612 height 455
type textarea "};"
